Goal: Find specific page/section: Find specific page/section

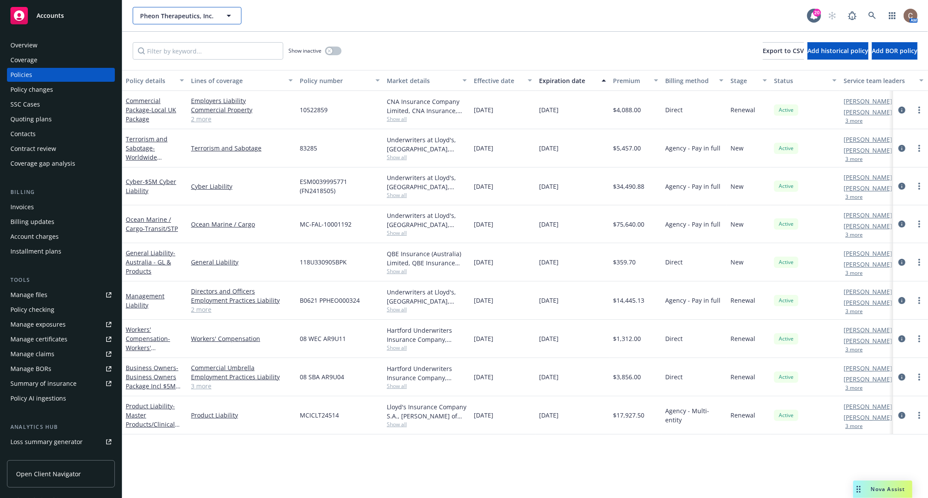
click at [218, 13] on button "Pheon Therapeutics, Inc." at bounding box center [187, 15] width 109 height 17
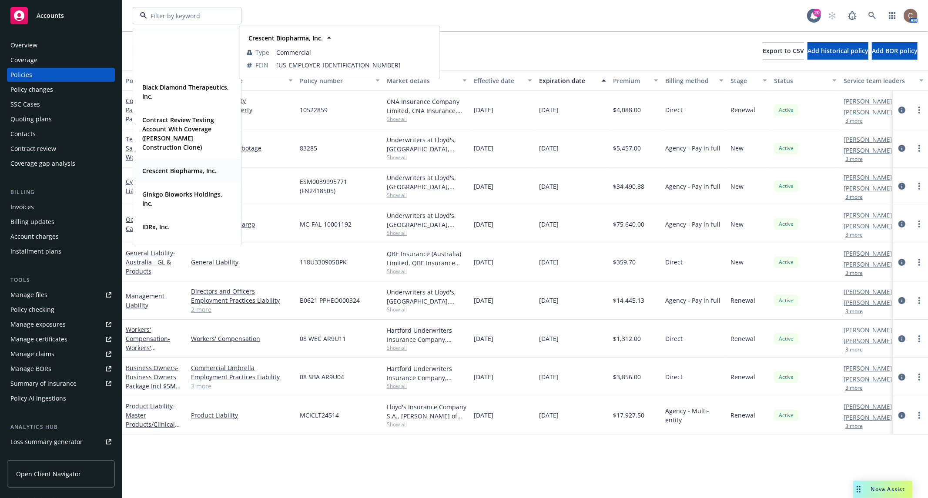
scroll to position [119, 0]
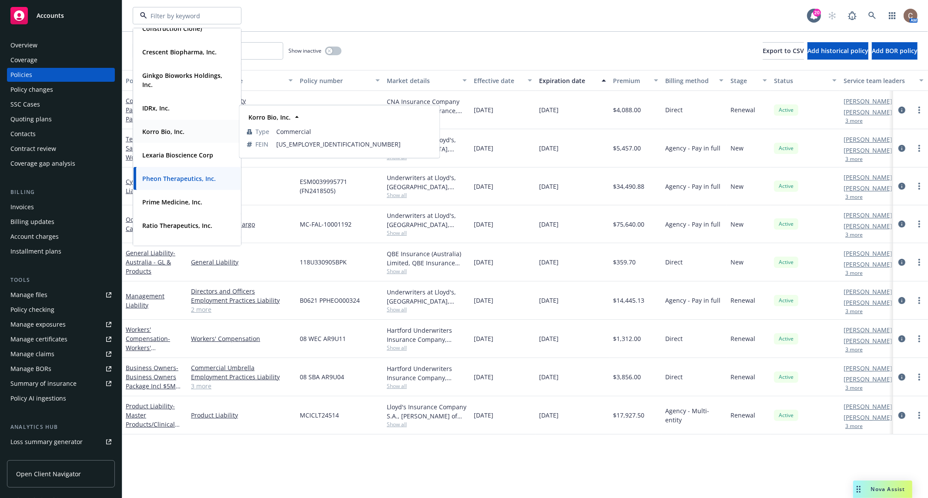
click at [179, 137] on div "Korro Bio, Inc." at bounding box center [162, 131] width 47 height 13
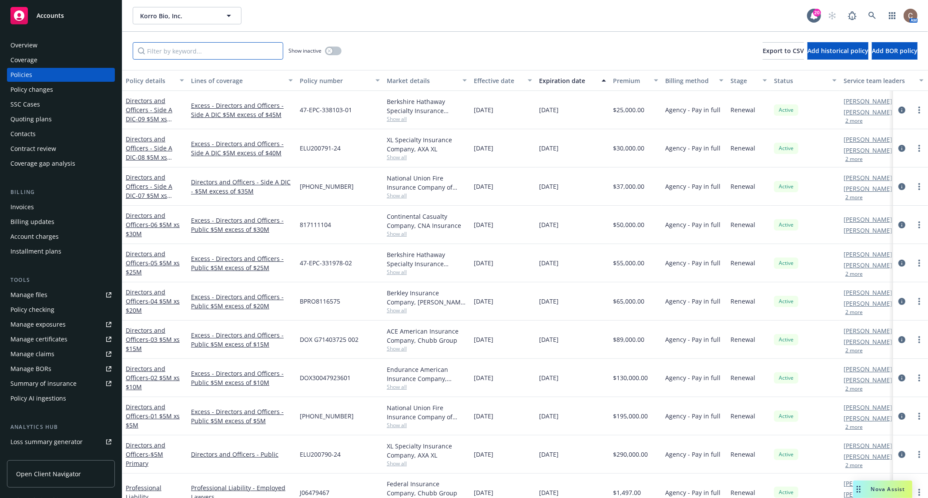
click at [179, 45] on input "Filter by keyword..." at bounding box center [208, 50] width 151 height 17
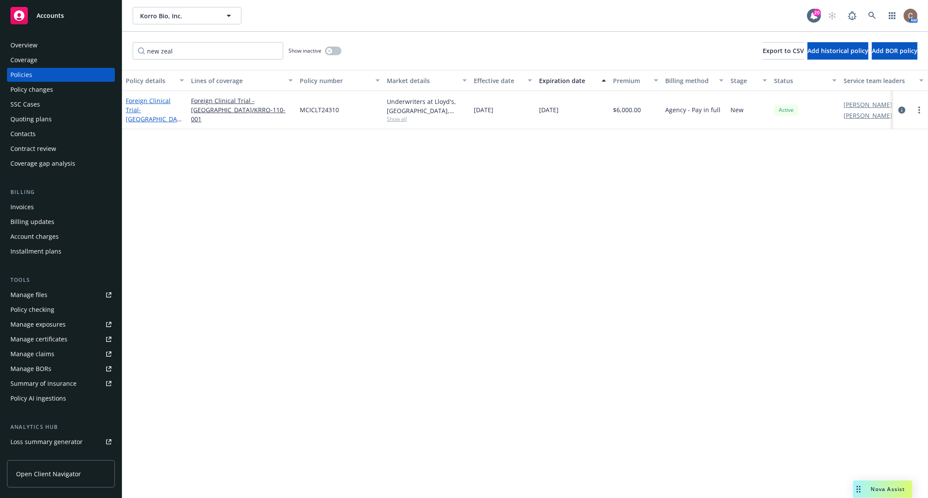
click at [165, 116] on span "- [GEOGRAPHIC_DATA]/KRRO-110-001" at bounding box center [154, 119] width 56 height 27
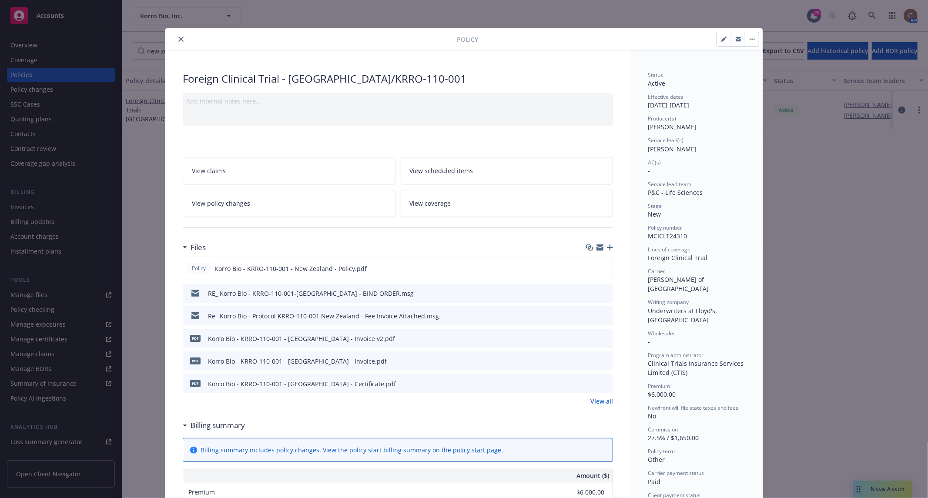
click at [178, 38] on icon "close" at bounding box center [180, 39] width 5 height 5
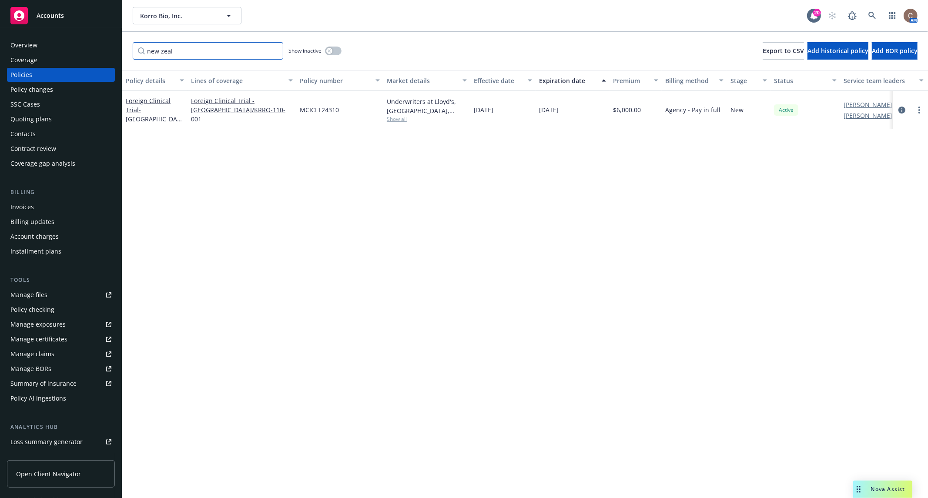
click at [173, 55] on input "new zeal" at bounding box center [208, 50] width 151 height 17
type input "n"
type input "aust"
